Goal: Information Seeking & Learning: Learn about a topic

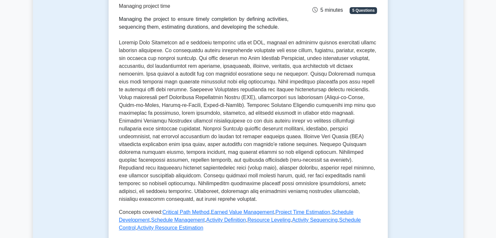
scroll to position [109, 0]
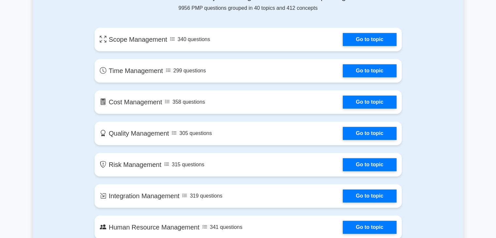
scroll to position [463, 0]
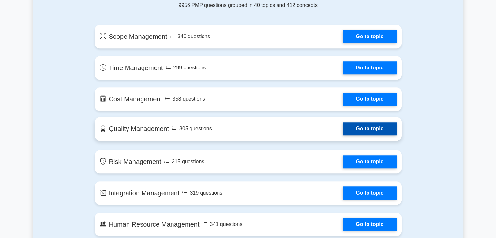
click at [373, 127] on link "Go to topic" at bounding box center [370, 128] width 54 height 13
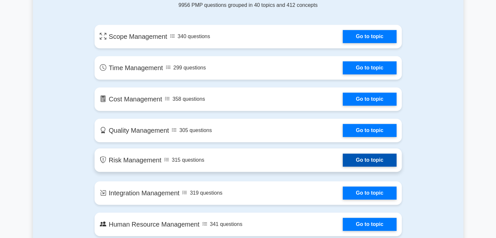
click at [361, 158] on link "Go to topic" at bounding box center [370, 160] width 54 height 13
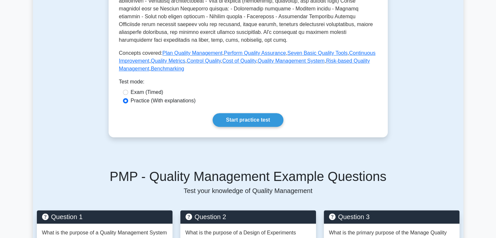
scroll to position [267, 0]
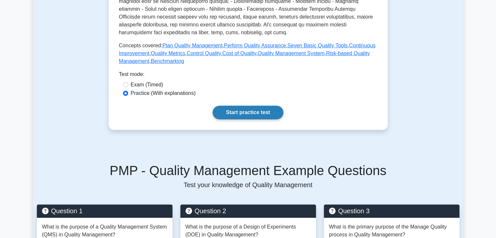
click at [232, 112] on link "Start practice test" at bounding box center [248, 113] width 71 height 14
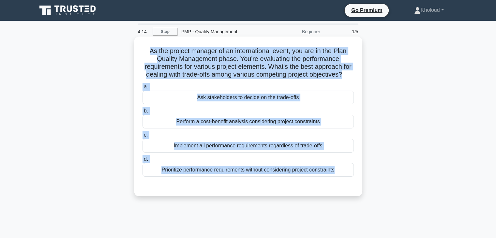
drag, startPoint x: 142, startPoint y: 46, endPoint x: 333, endPoint y: 187, distance: 237.6
click at [333, 187] on div "As the project manager of an international event, you are in the Plan Quality M…" at bounding box center [248, 116] width 223 height 155
copy div "As the project manager of an international event, you are in the Plan Quality M…"
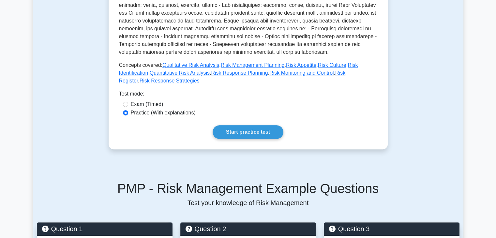
scroll to position [250, 0]
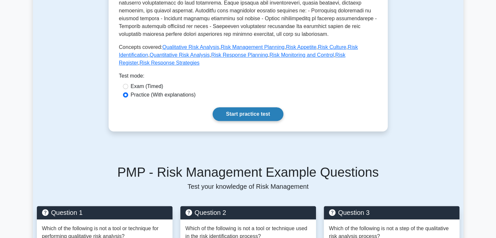
click at [253, 107] on link "Start practice test" at bounding box center [248, 114] width 71 height 14
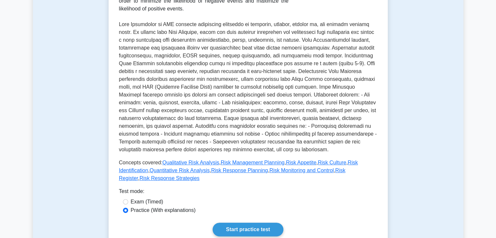
scroll to position [132, 0]
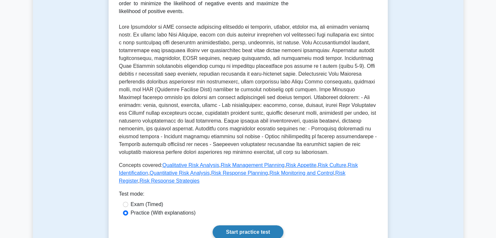
click at [235, 225] on link "Start practice test" at bounding box center [248, 232] width 71 height 14
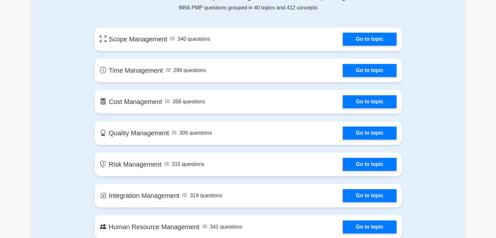
scroll to position [463, 0]
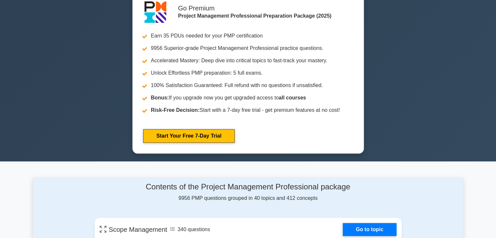
scroll to position [276, 0]
